Goal: Information Seeking & Learning: Learn about a topic

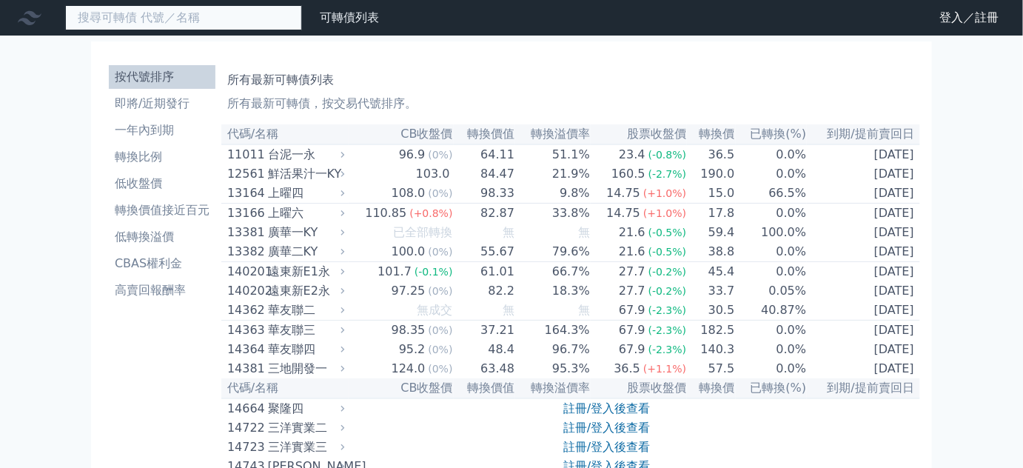
click at [166, 15] on input at bounding box center [183, 17] width 237 height 25
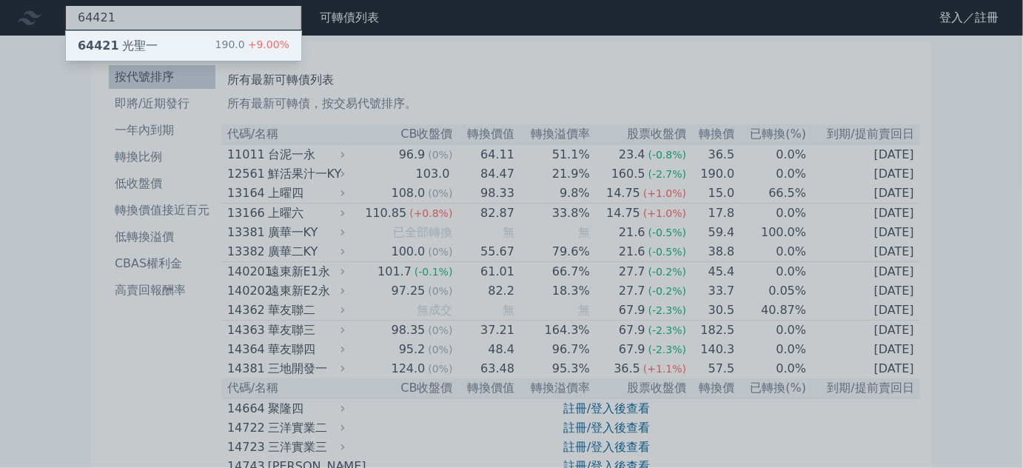
type input "64421"
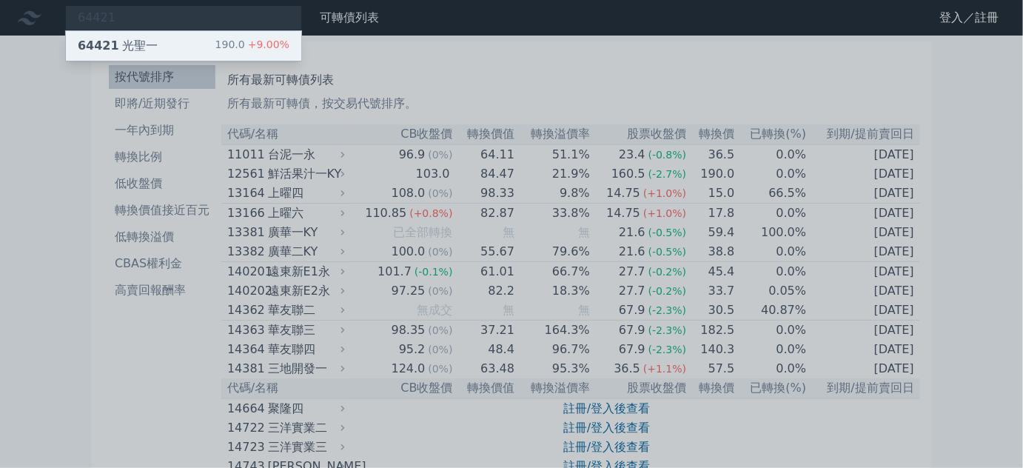
click at [152, 53] on div "64421 光聖一 190.0 +9.00%" at bounding box center [183, 46] width 235 height 30
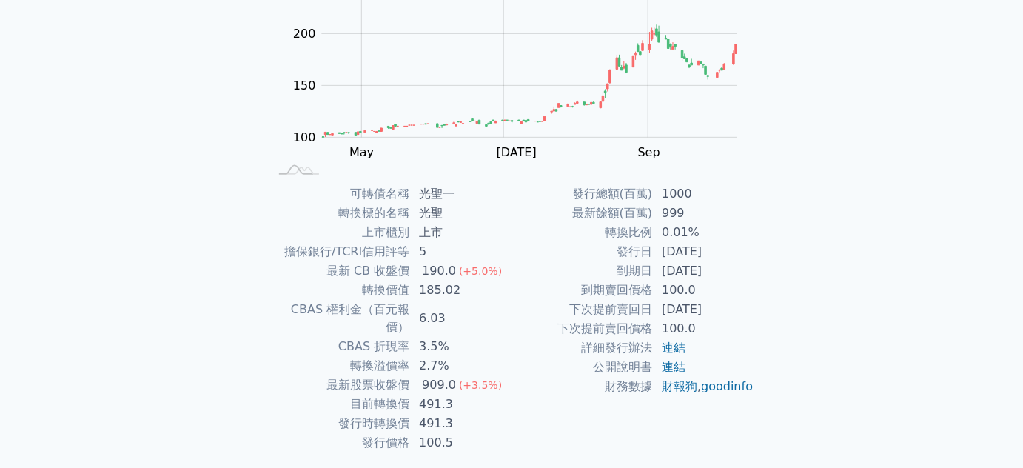
scroll to position [217, 0]
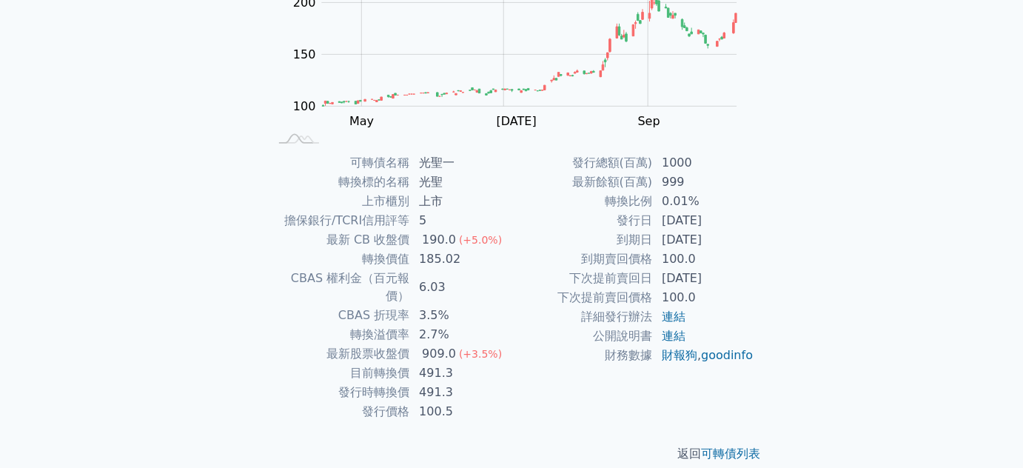
drag, startPoint x: 410, startPoint y: 329, endPoint x: 508, endPoint y: 321, distance: 98.8
click at [508, 322] on tbody "可轉債名稱 光聖一 轉換標的名稱 光聖 上市櫃別 上市 擔保銀行/TCRI信用評等 5 最新 CB 收盤價 190.0 (+5.0%) 轉換價值 185.02…" at bounding box center [390, 287] width 243 height 268
drag, startPoint x: 377, startPoint y: 354, endPoint x: 463, endPoint y: 360, distance: 86.7
click at [463, 363] on tr "目前轉換價 491.3" at bounding box center [390, 372] width 243 height 19
click at [464, 363] on td "491.3" at bounding box center [460, 372] width 101 height 19
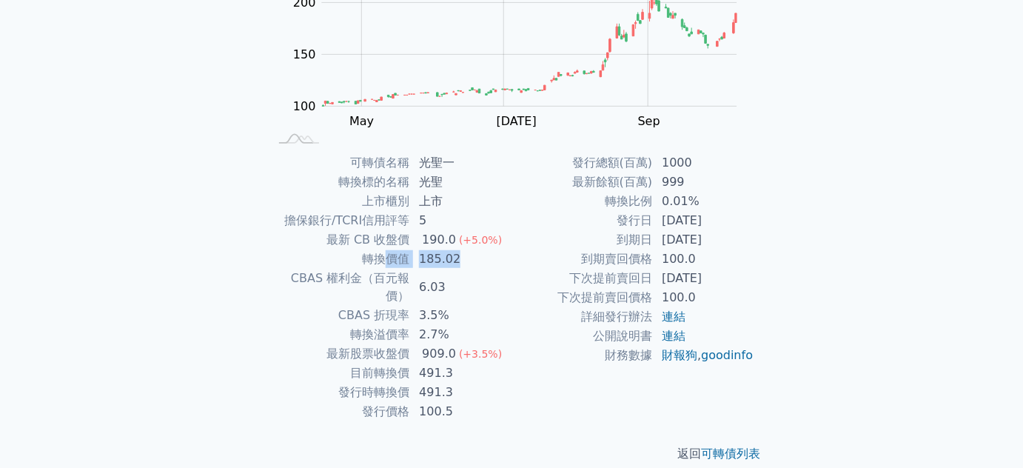
drag, startPoint x: 402, startPoint y: 258, endPoint x: 494, endPoint y: 252, distance: 92.7
click at [494, 251] on tr "轉換價值 185.02" at bounding box center [390, 258] width 243 height 19
click at [494, 252] on td "185.02" at bounding box center [460, 258] width 101 height 19
drag, startPoint x: 427, startPoint y: 244, endPoint x: 483, endPoint y: 241, distance: 56.4
click at [481, 240] on tbody "可轉債名稱 光聖一 轉換標的名稱 光聖 上市櫃別 上市 擔保銀行/TCRI信用評等 5 最新 CB 收盤價 190.0 (+5.0%) 轉換價值 185.02…" at bounding box center [390, 287] width 243 height 268
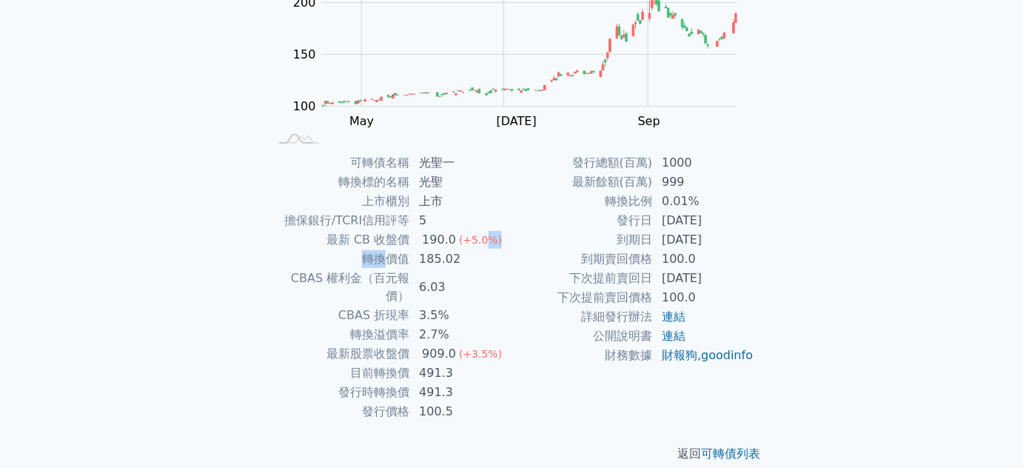
click at [484, 241] on span "(+5.0%)" at bounding box center [480, 240] width 43 height 12
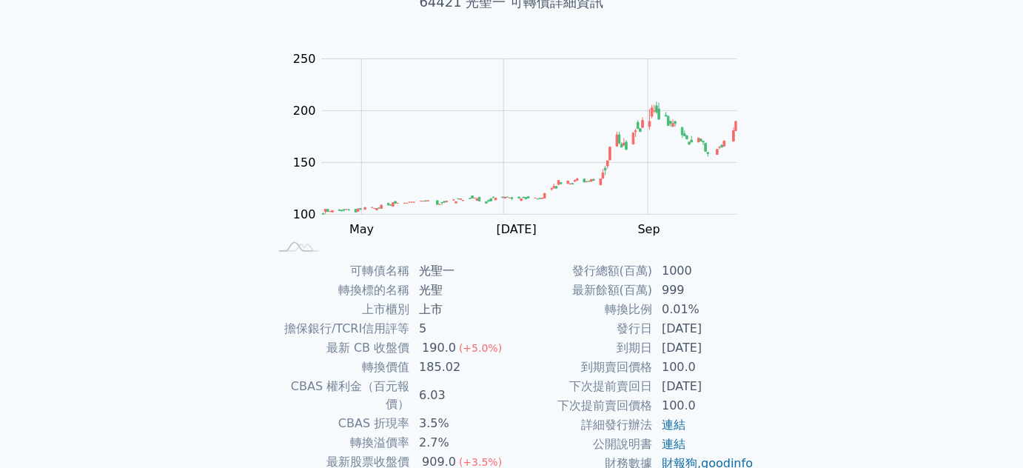
scroll to position [0, 0]
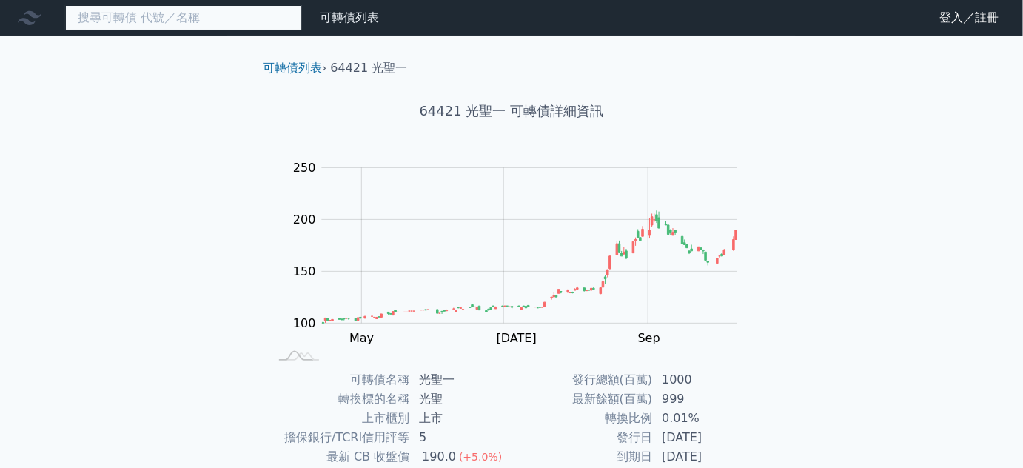
click at [233, 20] on input at bounding box center [183, 17] width 237 height 25
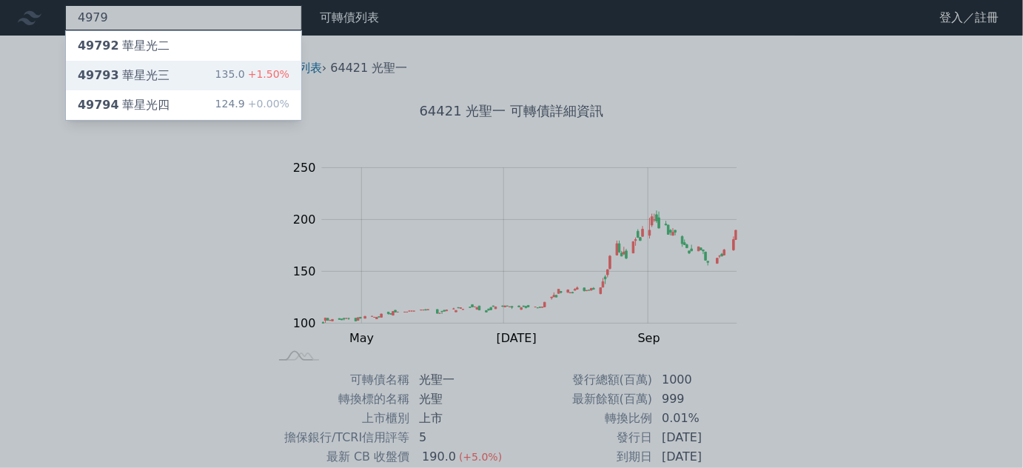
type input "4979"
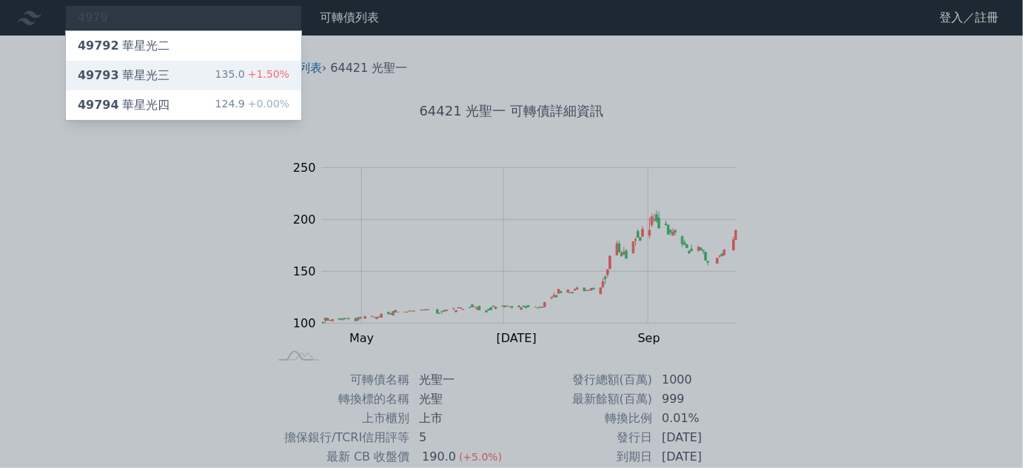
click at [209, 71] on div "49793 華星光三 135.0 +1.50%" at bounding box center [183, 76] width 235 height 30
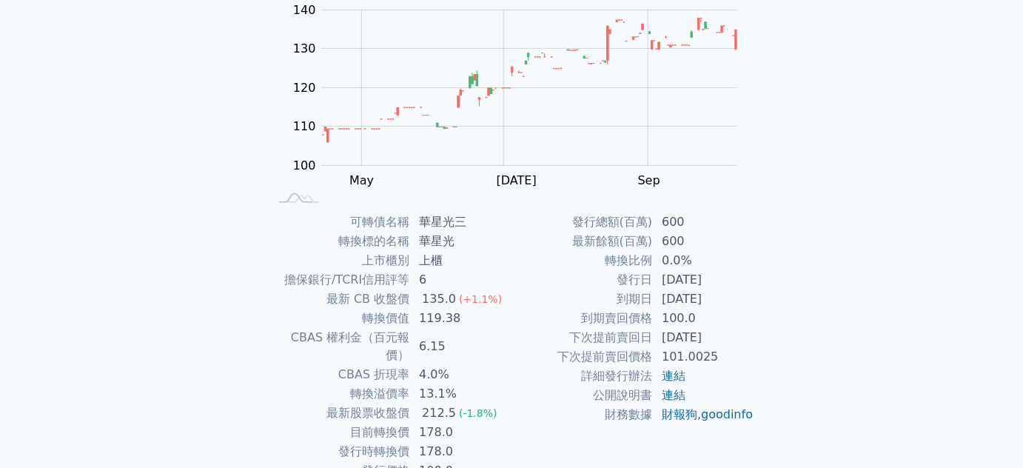
scroll to position [217, 0]
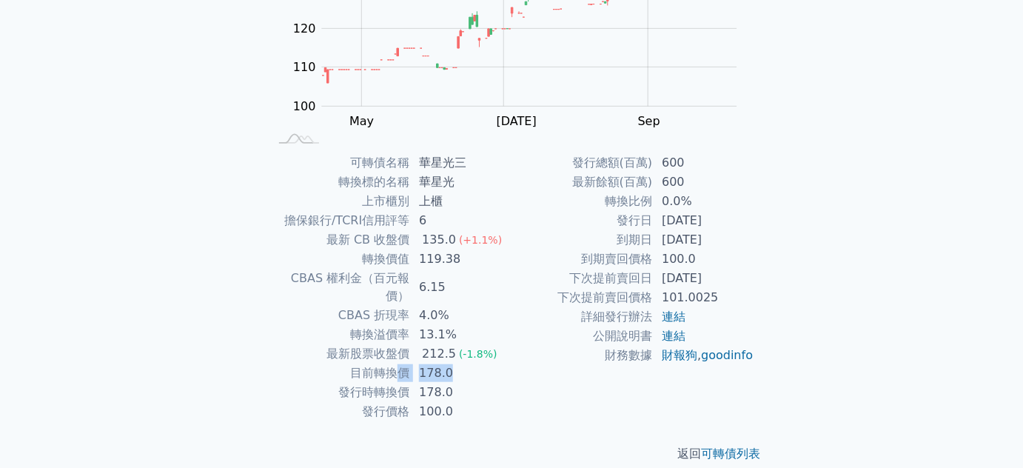
drag, startPoint x: 406, startPoint y: 355, endPoint x: 469, endPoint y: 364, distance: 64.3
click at [468, 363] on tr "目前轉換價 178.0" at bounding box center [390, 372] width 243 height 19
click at [469, 383] on td "178.0" at bounding box center [460, 392] width 101 height 19
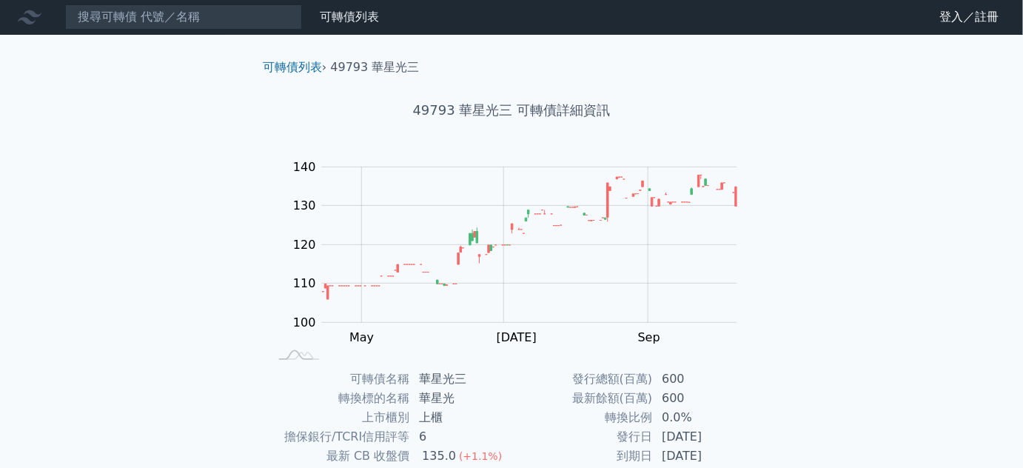
scroll to position [0, 0]
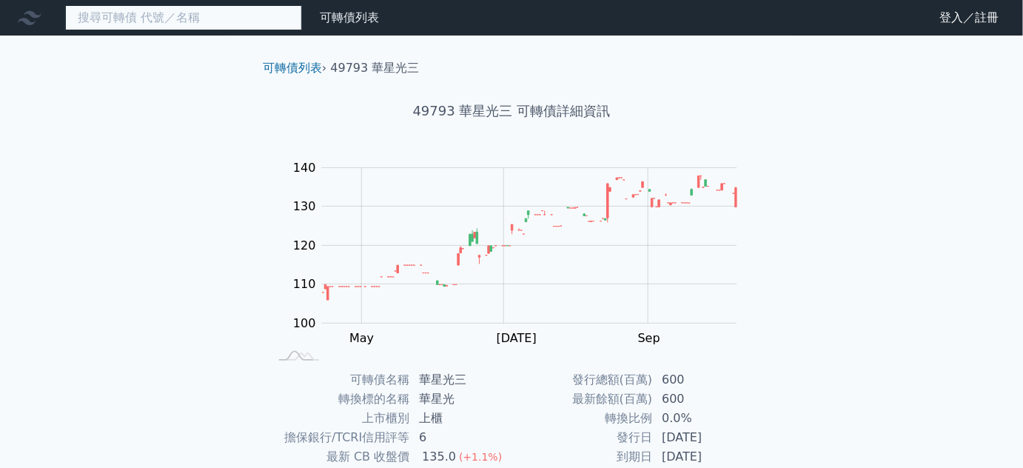
click at [221, 19] on input at bounding box center [183, 17] width 237 height 25
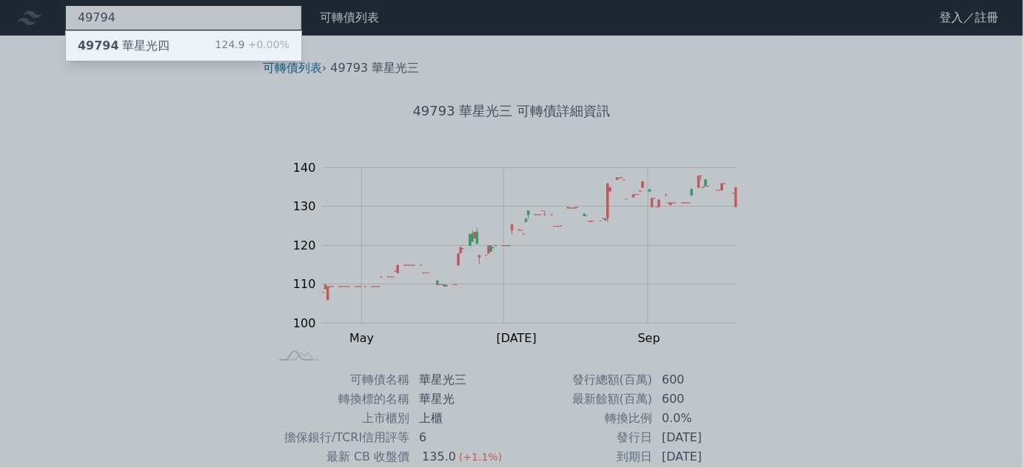
type input "49794"
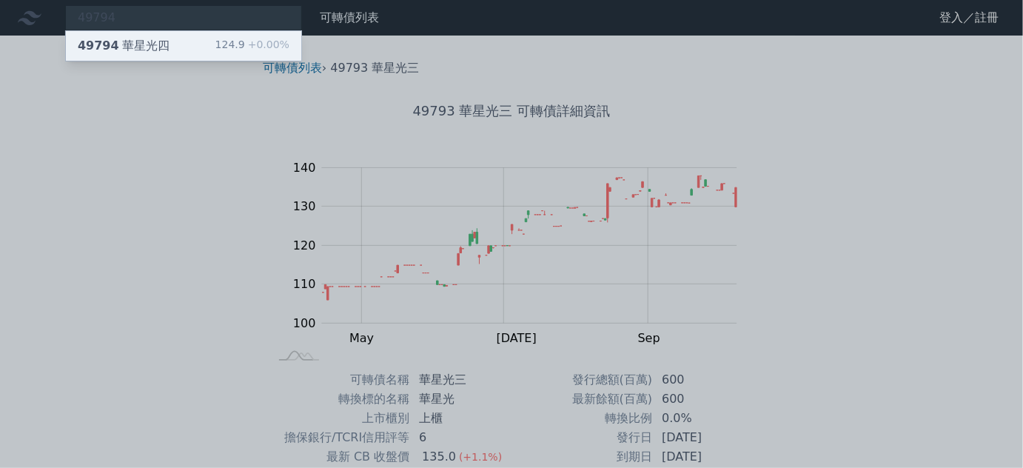
click at [169, 45] on div "49794 華星光四 124.9 +0.00%" at bounding box center [183, 46] width 235 height 30
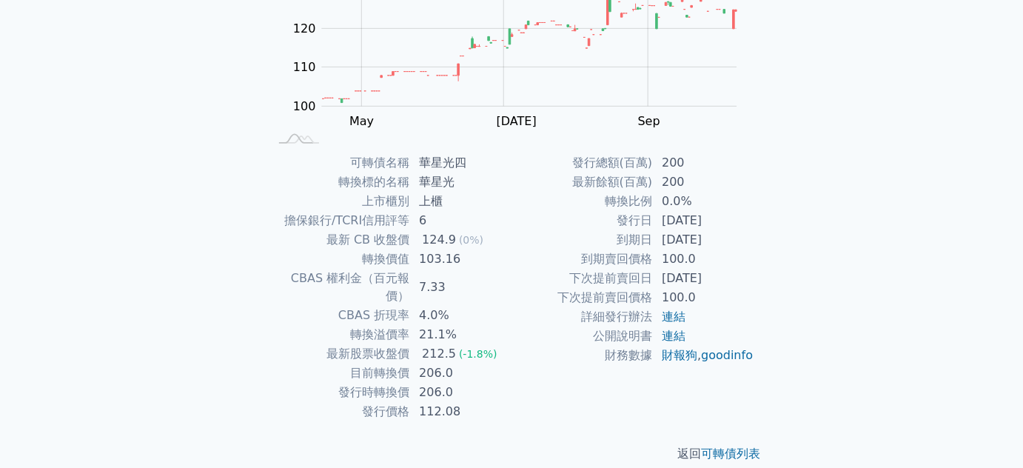
scroll to position [217, 0]
drag, startPoint x: 432, startPoint y: 297, endPoint x: 488, endPoint y: 295, distance: 55.5
click at [487, 306] on tr "CBAS 折現率 4.0%" at bounding box center [390, 315] width 243 height 19
click at [488, 306] on td "4.0%" at bounding box center [460, 315] width 101 height 19
drag, startPoint x: 374, startPoint y: 315, endPoint x: 491, endPoint y: 311, distance: 117.0
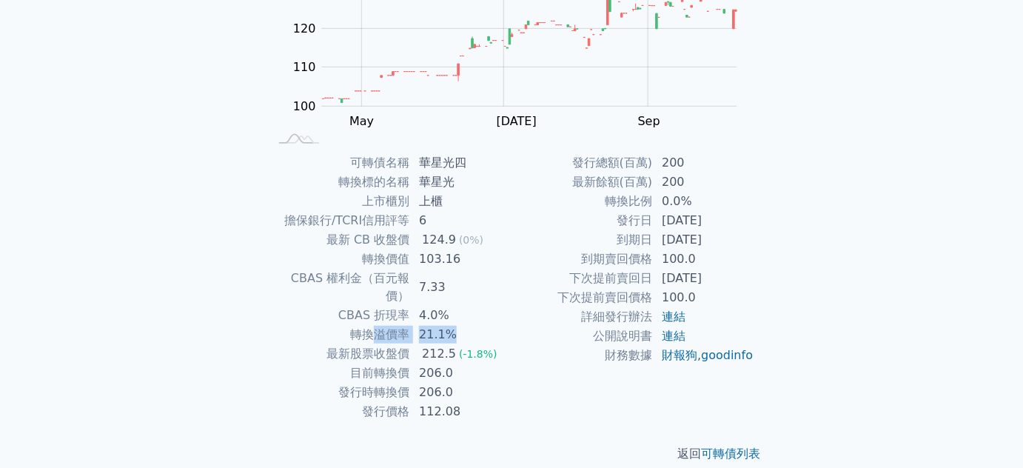
click at [491, 325] on tr "轉換溢價率 21.1%" at bounding box center [390, 334] width 243 height 19
click at [492, 325] on td "21.1%" at bounding box center [460, 334] width 101 height 19
drag, startPoint x: 406, startPoint y: 241, endPoint x: 465, endPoint y: 238, distance: 59.3
click at [465, 238] on tr "最新 CB 收盤價 124.9 (0%)" at bounding box center [390, 239] width 243 height 19
click at [465, 238] on span "(0%)" at bounding box center [471, 240] width 24 height 12
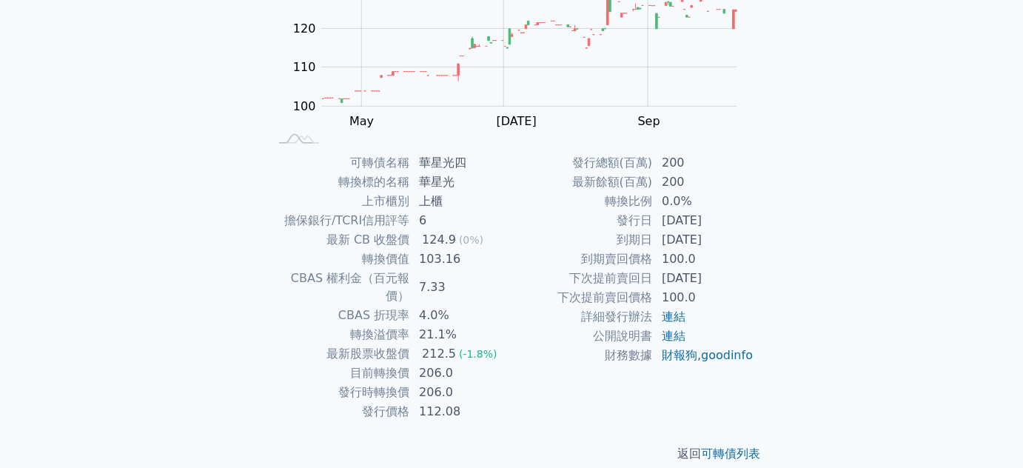
click at [491, 269] on td "7.33" at bounding box center [460, 287] width 101 height 37
